Goal: Information Seeking & Learning: Understand process/instructions

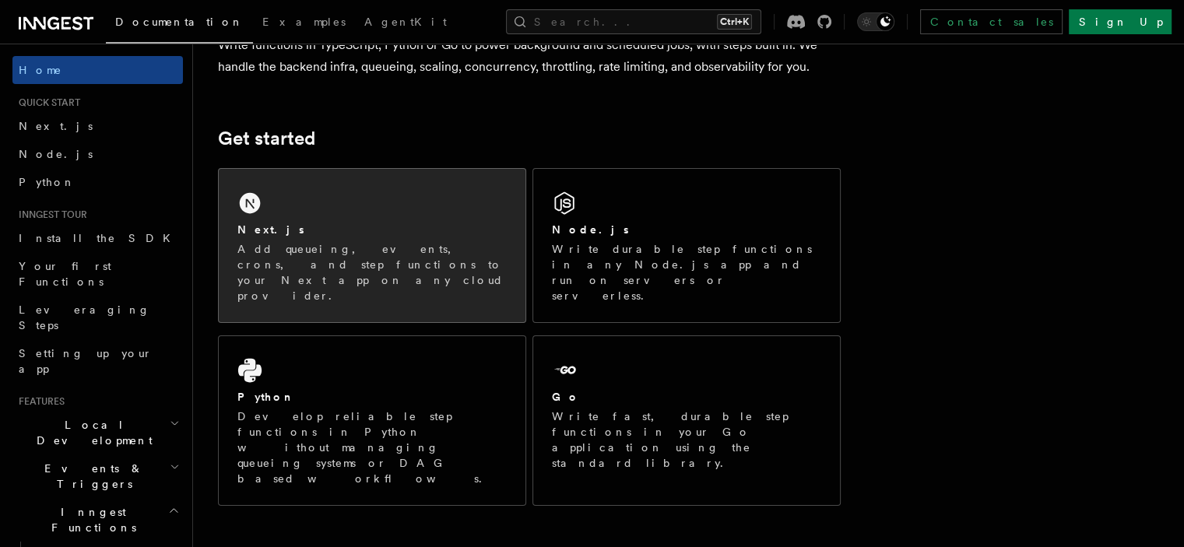
click at [380, 209] on div "Next.js Add queueing, events, crons, and step functions to your Next app on any…" at bounding box center [372, 245] width 307 height 153
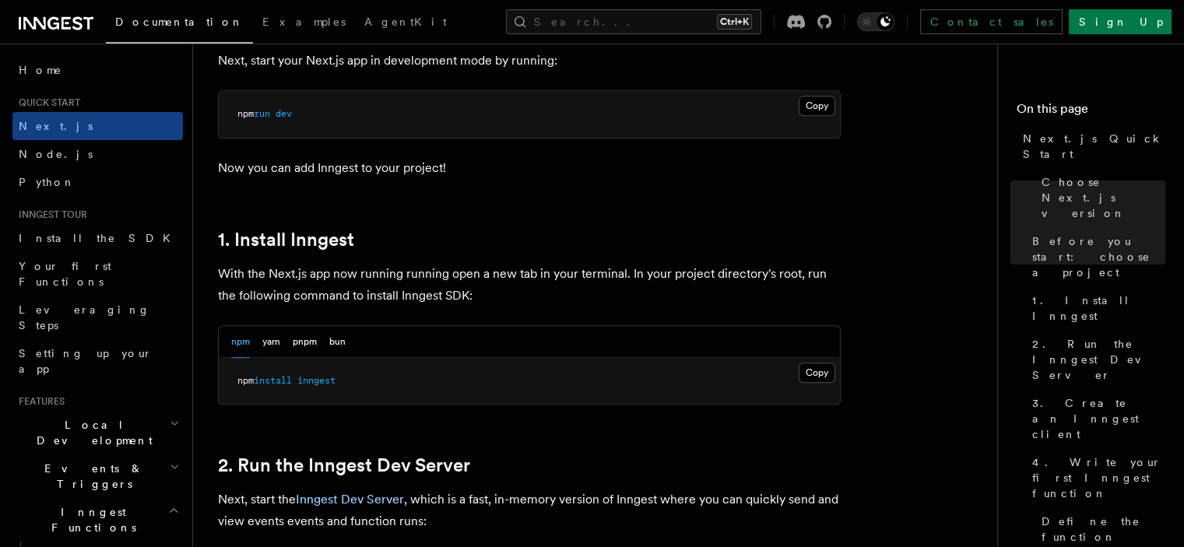
scroll to position [623, 0]
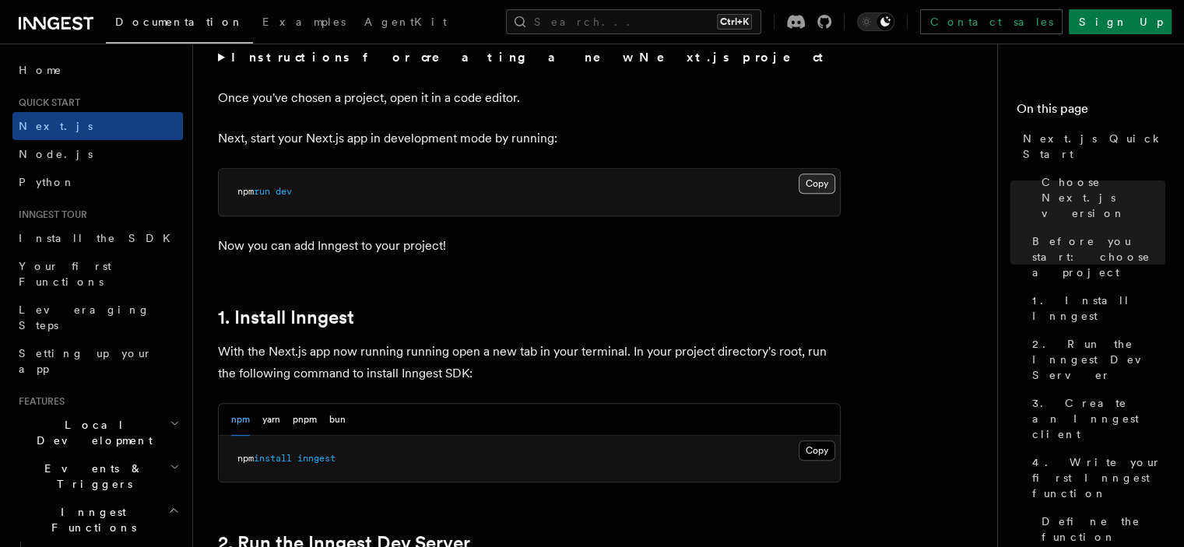
click at [816, 177] on button "Copy Copied" at bounding box center [817, 184] width 37 height 20
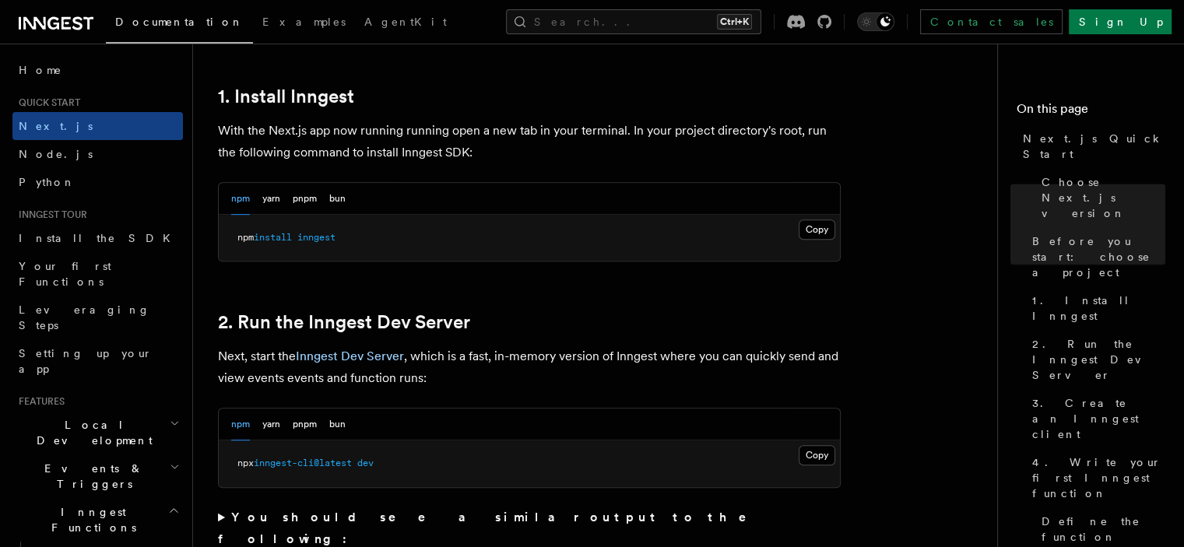
scroll to position [856, 0]
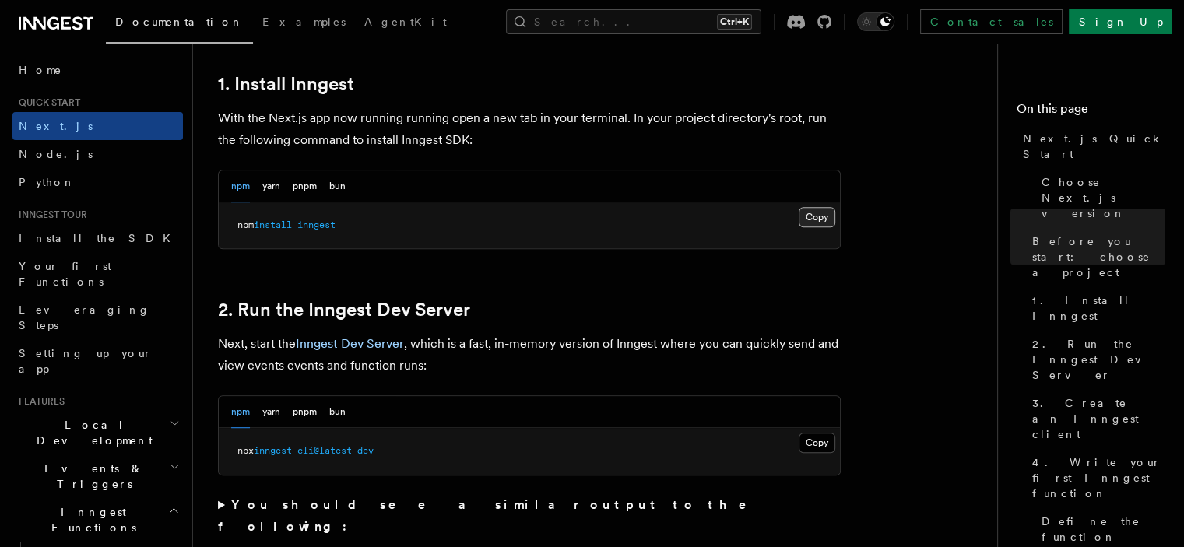
click at [823, 211] on button "Copy Copied" at bounding box center [817, 217] width 37 height 20
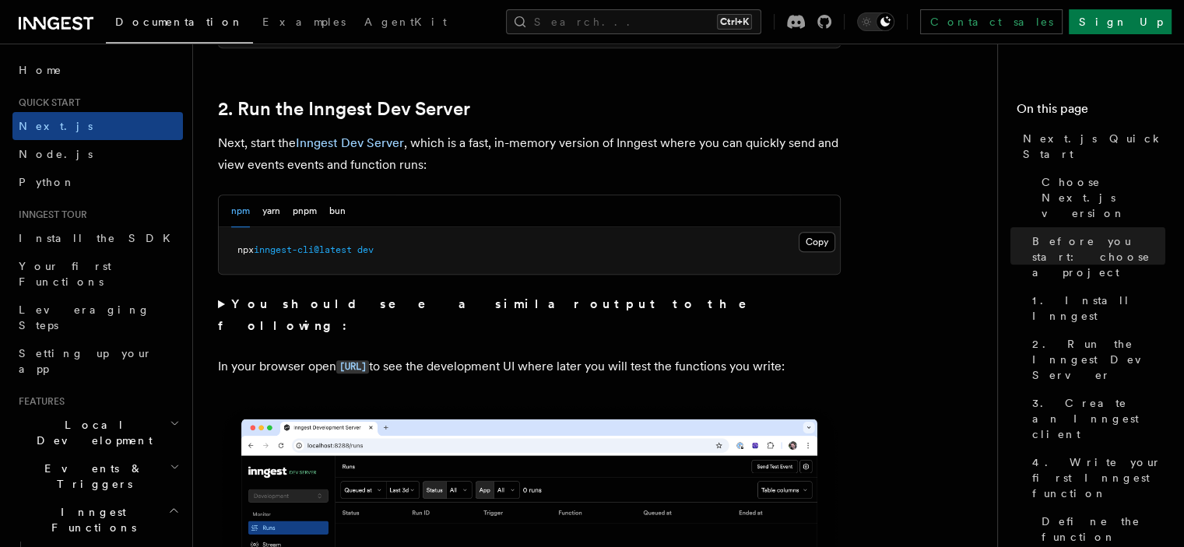
scroll to position [1012, 0]
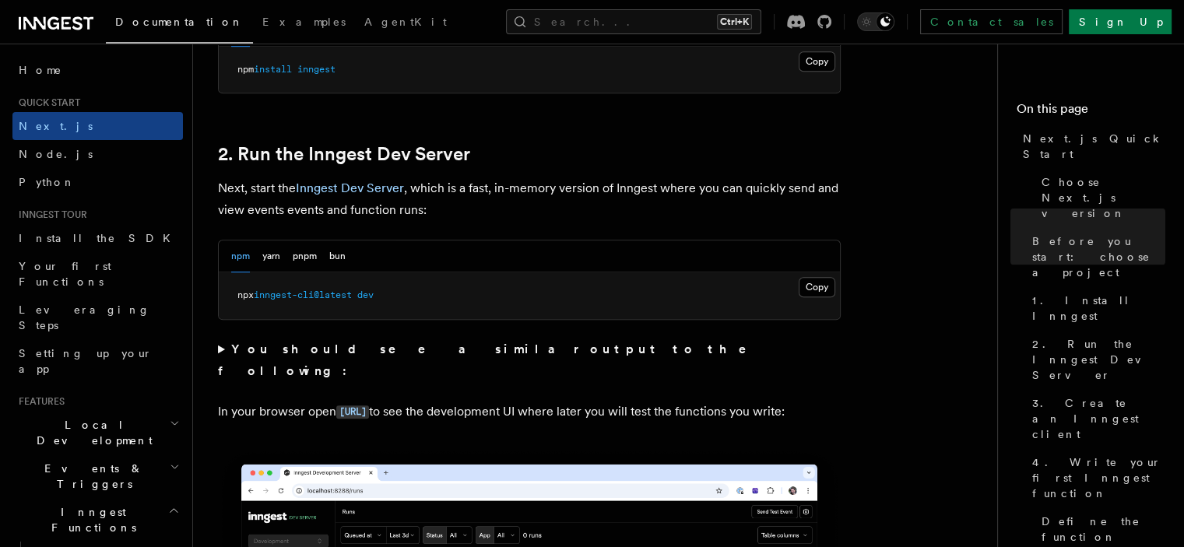
click at [826, 277] on button "Copy Copied" at bounding box center [817, 287] width 37 height 20
